Goal: Find specific page/section: Find specific page/section

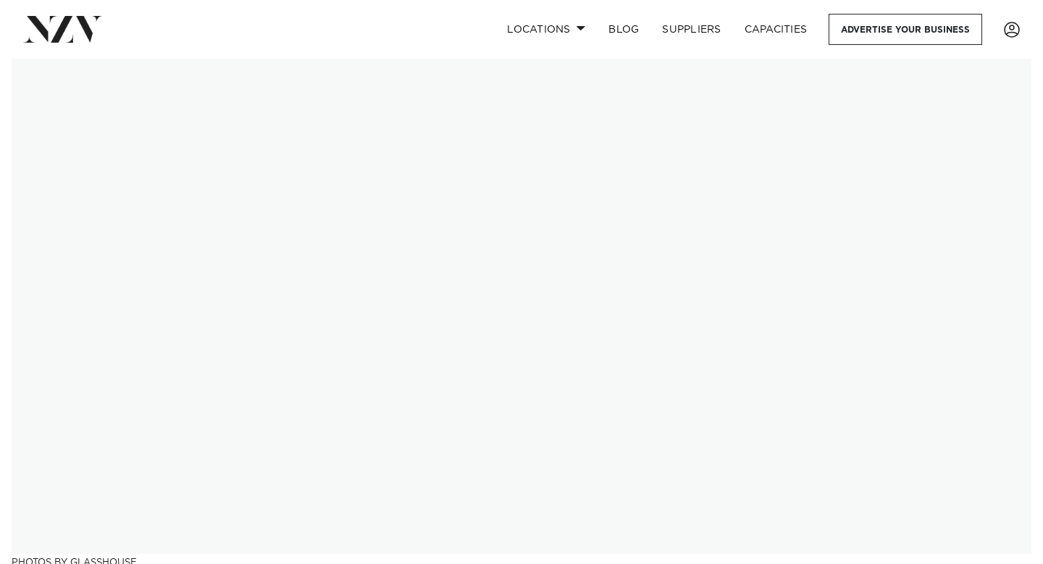
click at [432, 158] on img at bounding box center [522, 306] width 1020 height 495
drag, startPoint x: 81, startPoint y: 31, endPoint x: 146, endPoint y: 25, distance: 64.8
click at [574, 30] on link "Locations" at bounding box center [545, 29] width 101 height 31
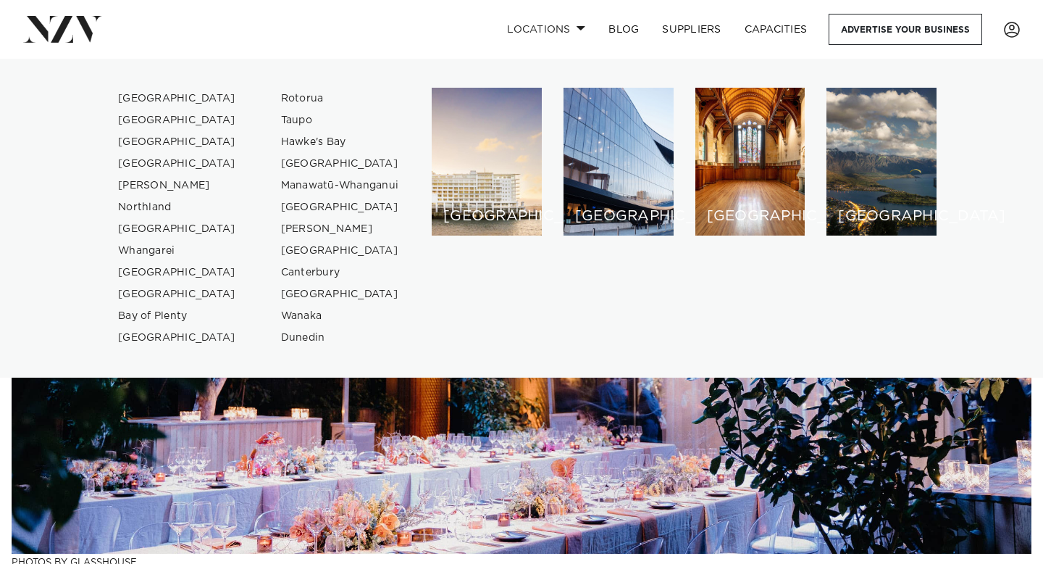
click at [403, 523] on img at bounding box center [522, 306] width 1020 height 495
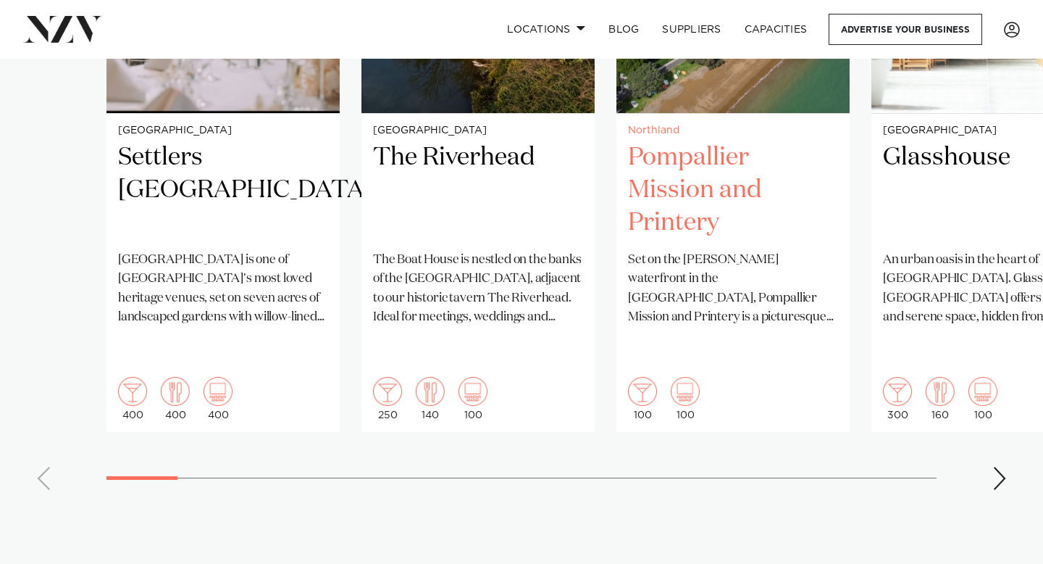
scroll to position [1291, 0]
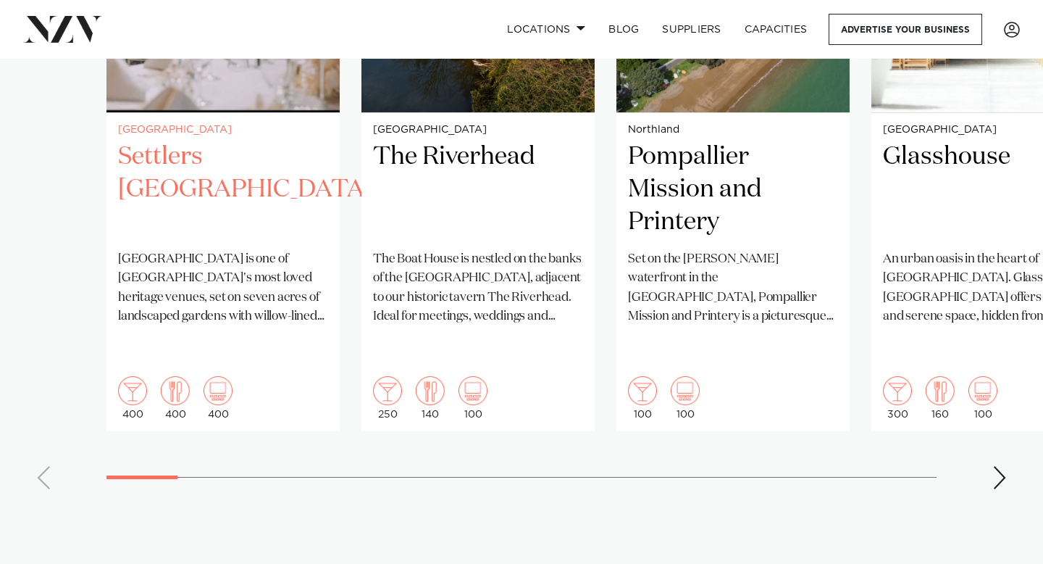
click at [214, 265] on p "[GEOGRAPHIC_DATA] is one of [GEOGRAPHIC_DATA]'s most loved heritage venues, set…" at bounding box center [223, 288] width 210 height 76
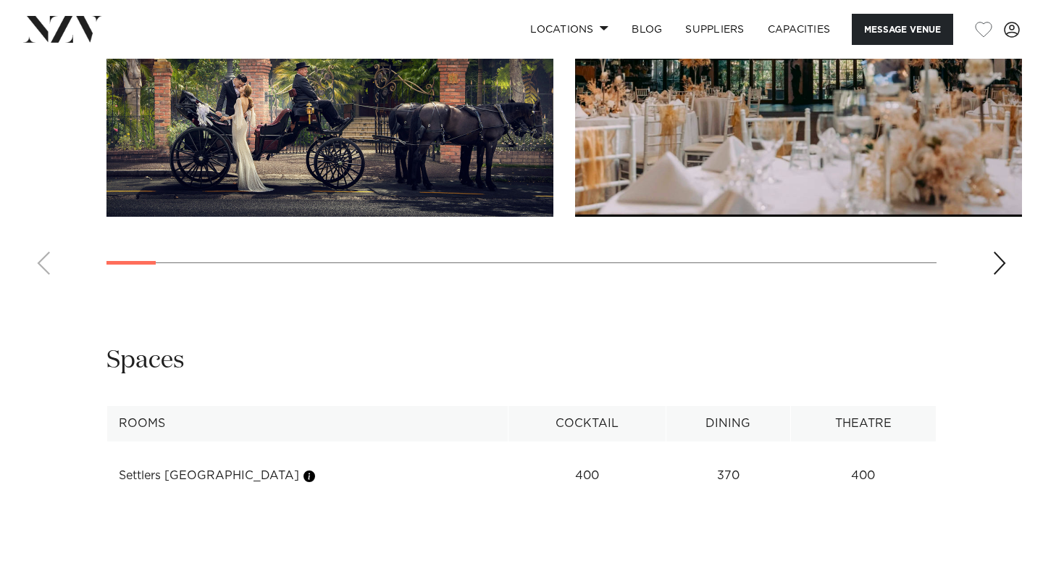
scroll to position [1427, 0]
